Goal: Find specific page/section: Find specific page/section

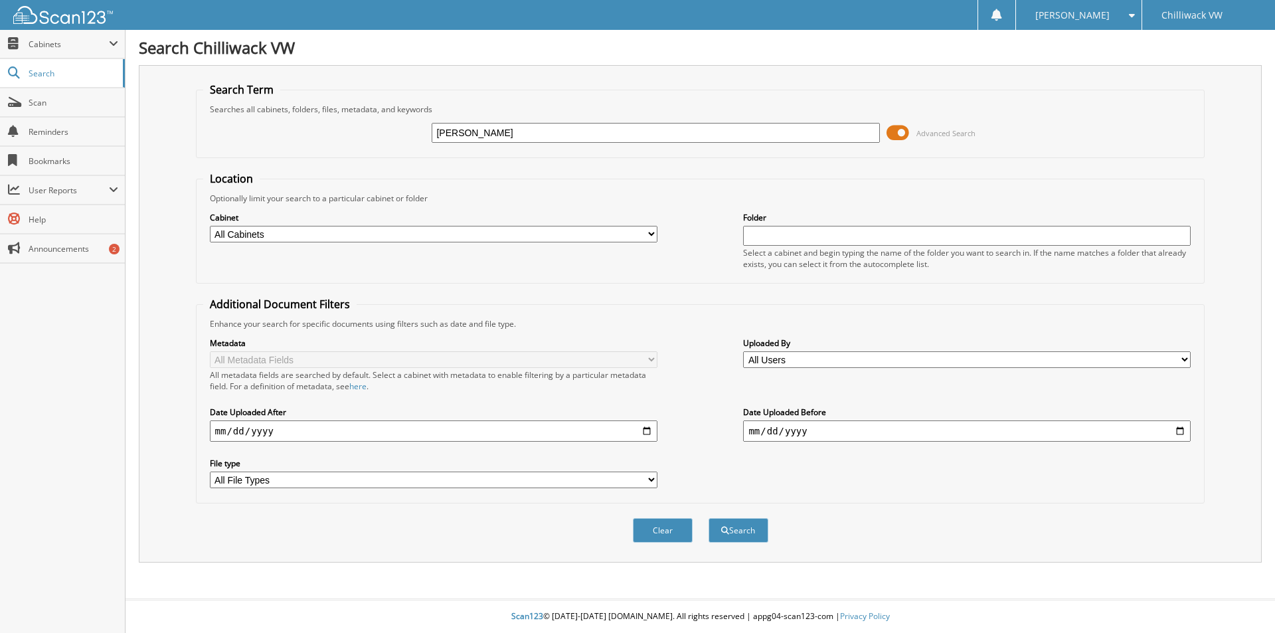
type input "[PERSON_NAME]"
click at [709, 518] on button "Search" at bounding box center [739, 530] width 60 height 25
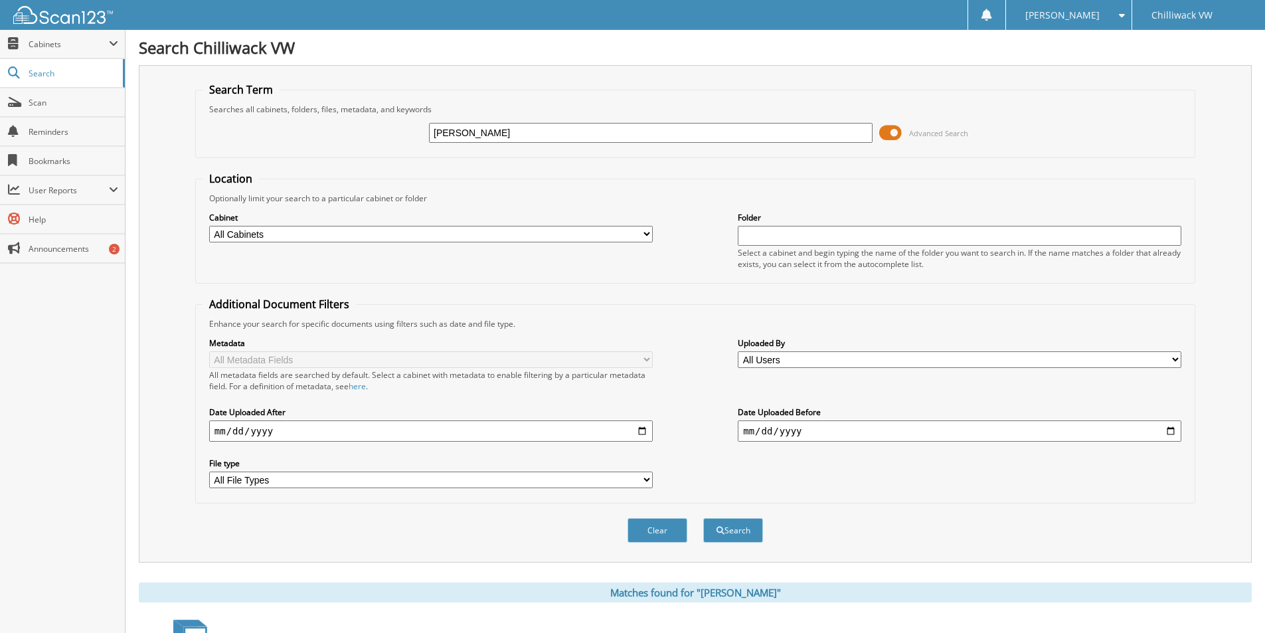
click at [265, 234] on select "All Cabinets CAR DEALS OLD REGISTRATIONS PARTS REGISTRATIONS SERVICE RO USED IN…" at bounding box center [431, 234] width 444 height 17
select select "13318"
click at [209, 226] on select "All Cabinets CAR DEALS OLD REGISTRATIONS PARTS REGISTRATIONS SERVICE RO USED IN…" at bounding box center [431, 234] width 444 height 17
click at [739, 528] on button "Search" at bounding box center [733, 530] width 60 height 25
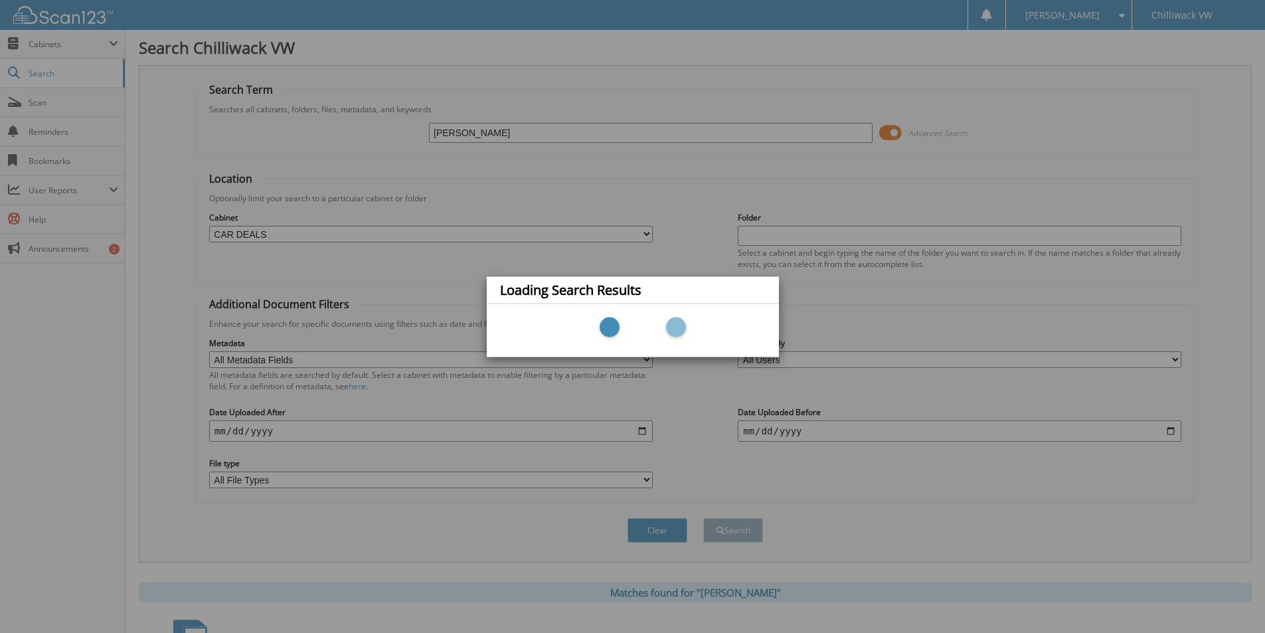
scroll to position [199, 0]
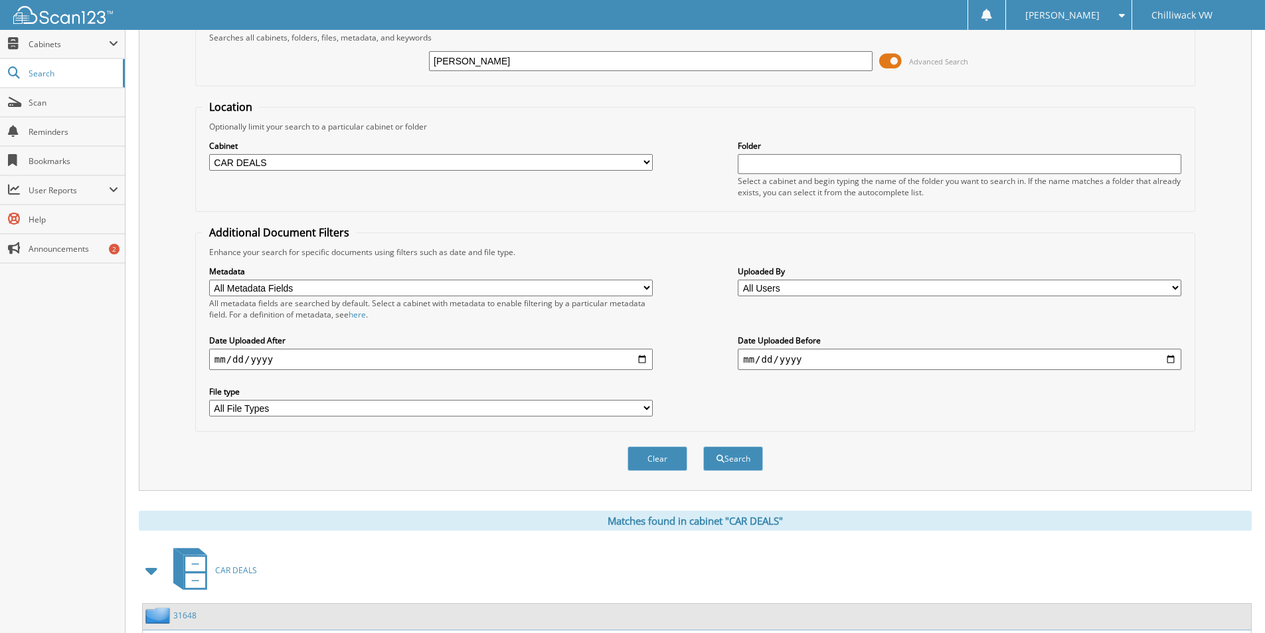
scroll to position [183, 0]
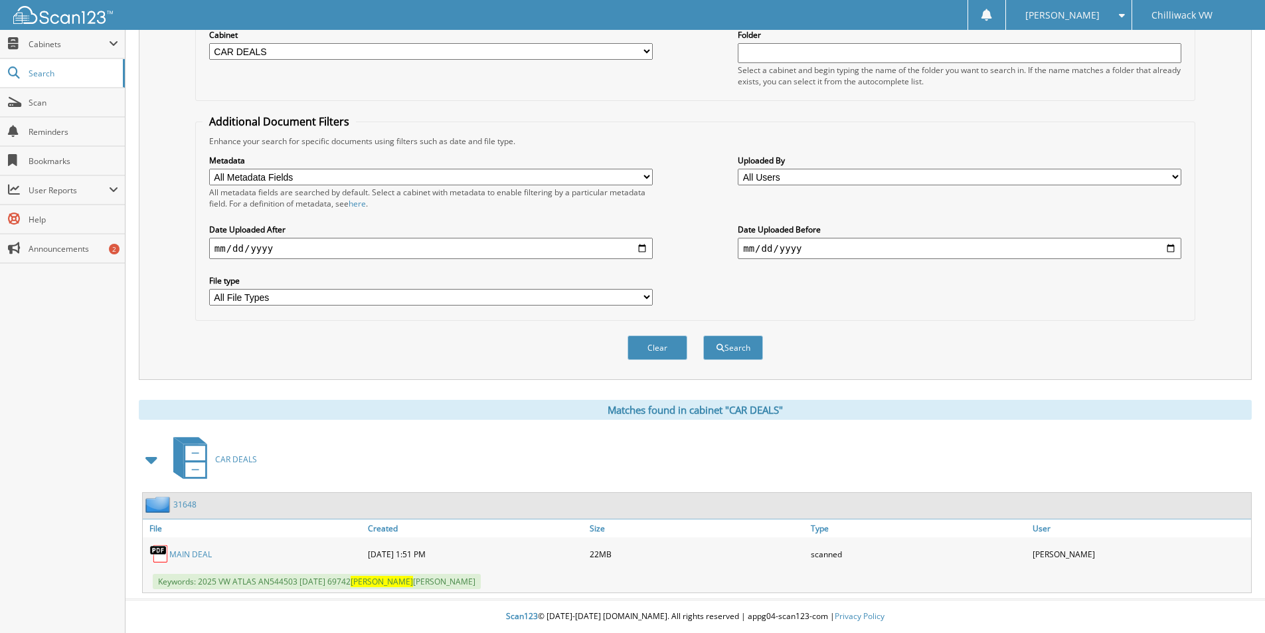
click at [187, 557] on link "MAIN DEAL" at bounding box center [190, 554] width 43 height 11
